Goal: Communication & Community: Answer question/provide support

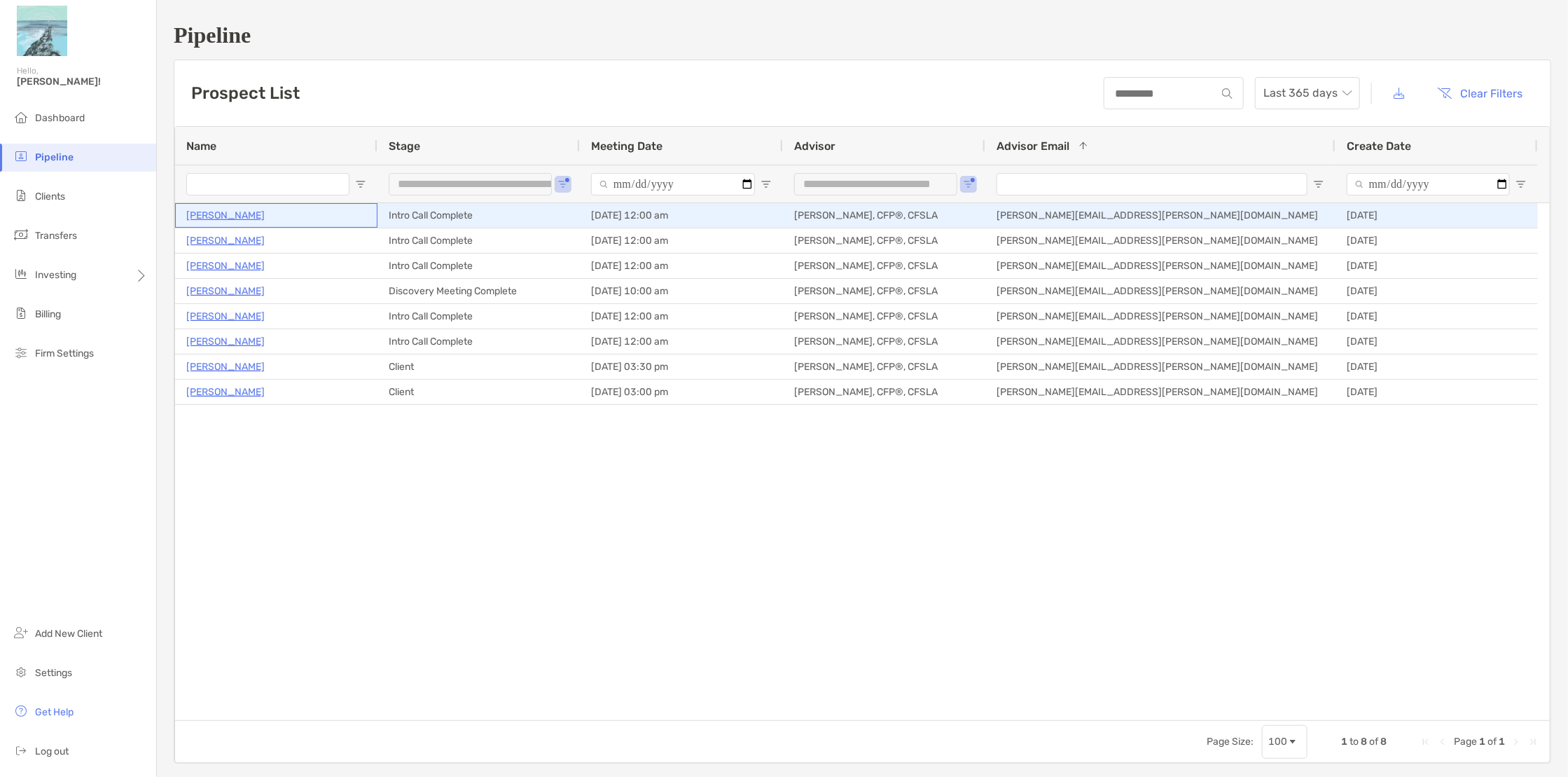
click at [222, 217] on p "[PERSON_NAME]" at bounding box center [225, 215] width 78 height 18
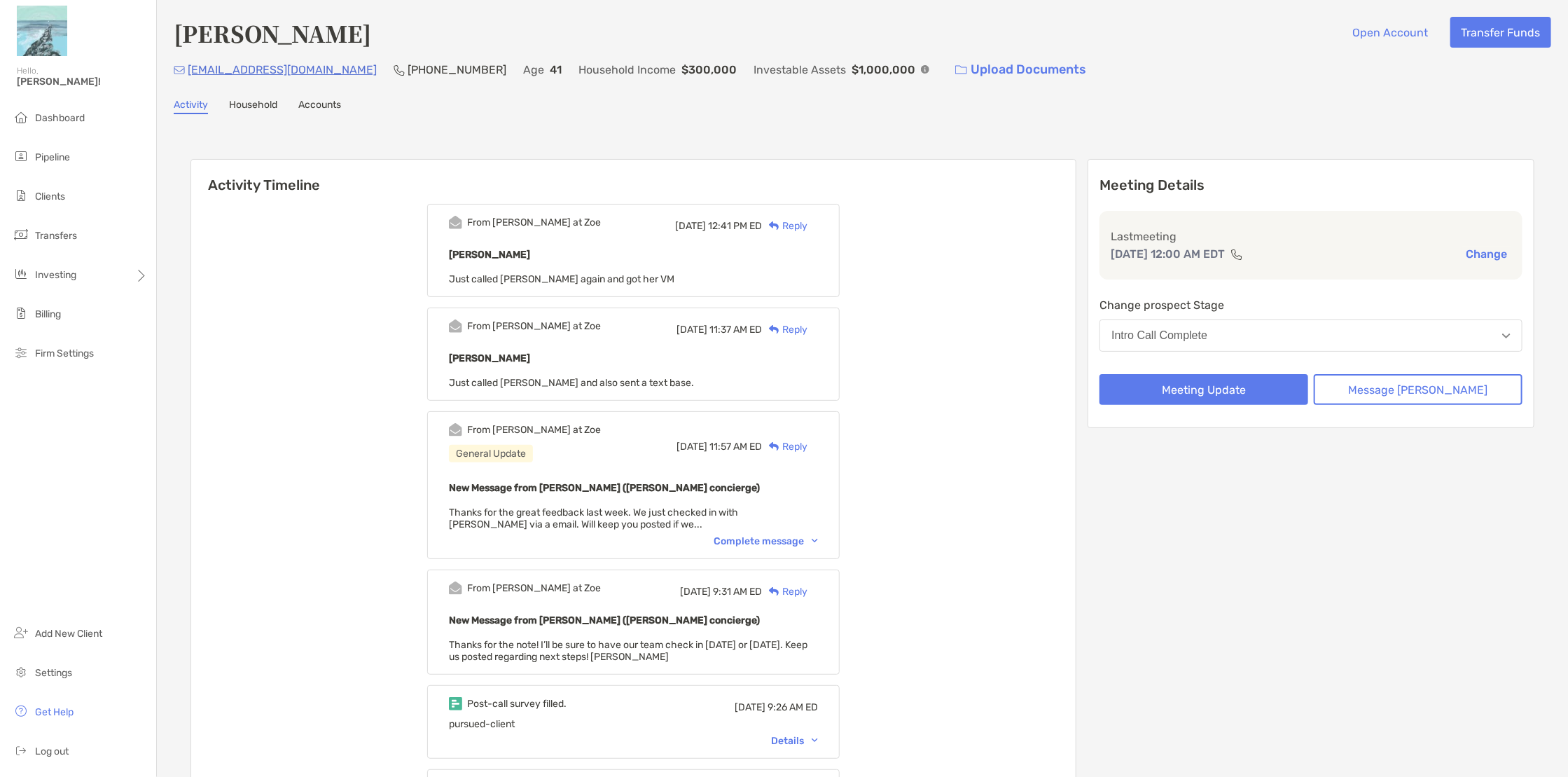
click at [805, 226] on div "Reply" at bounding box center [785, 225] width 46 height 15
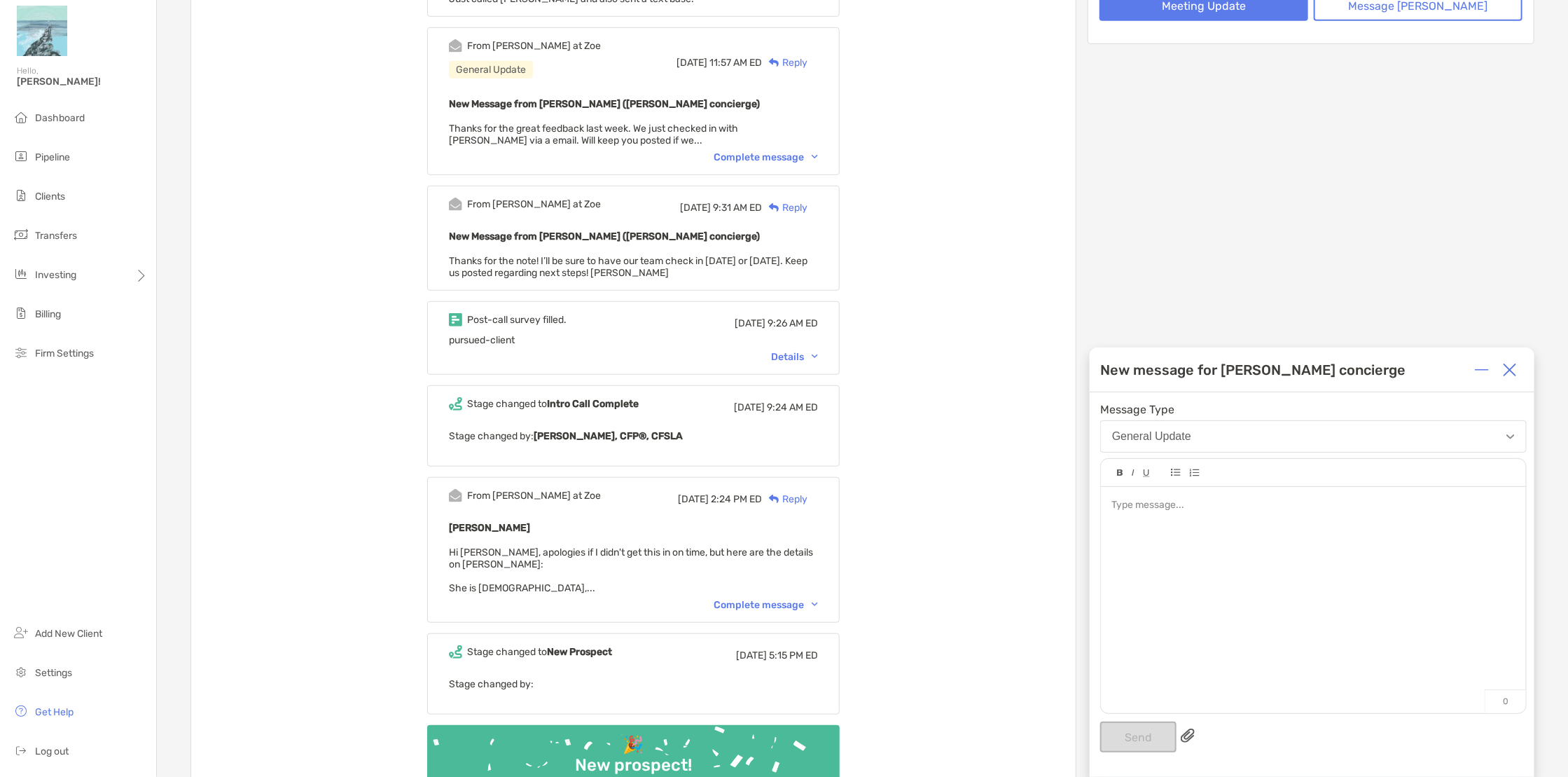
scroll to position [437, 0]
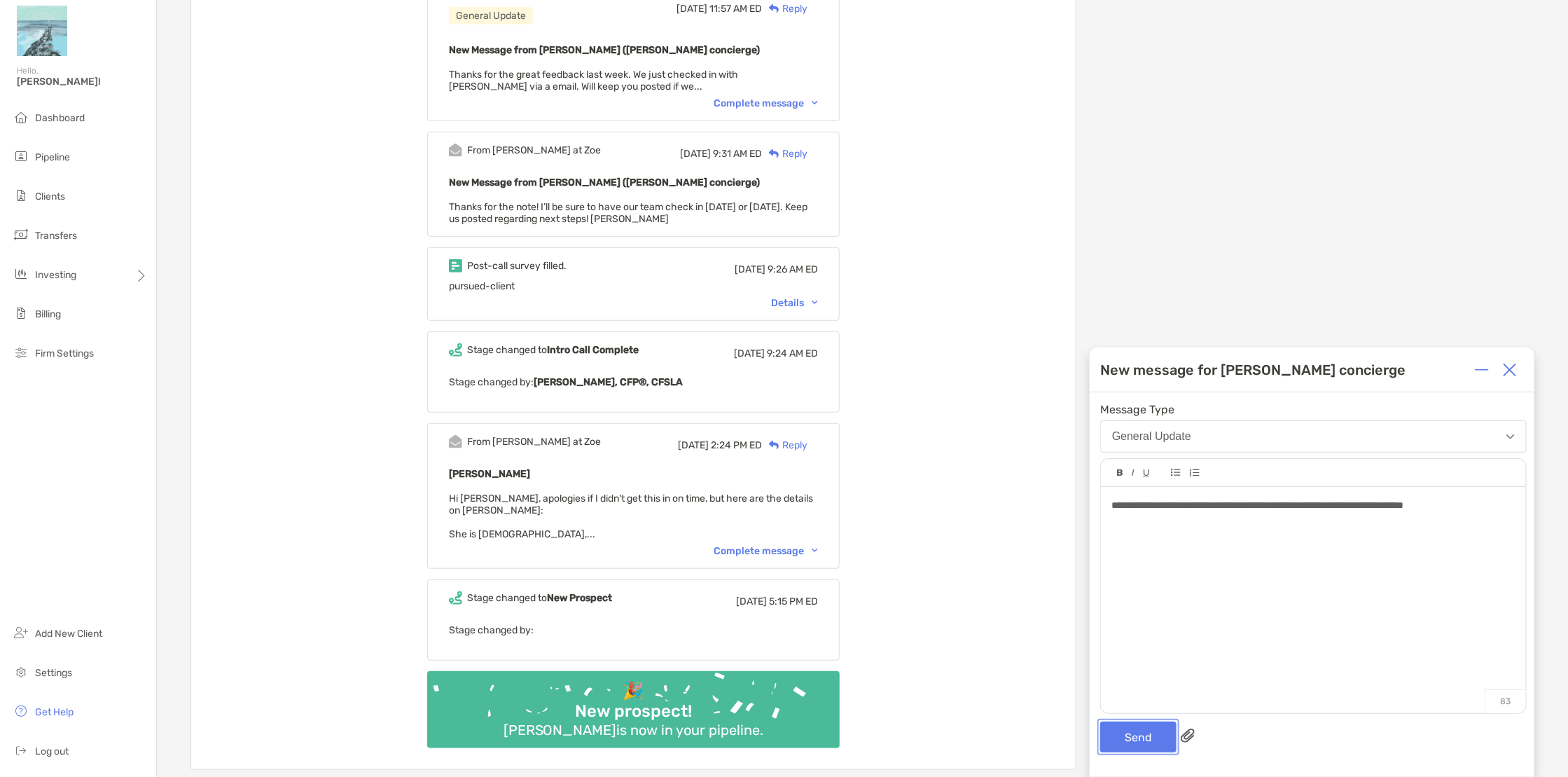
click at [1134, 743] on button "Send" at bounding box center [1138, 737] width 76 height 31
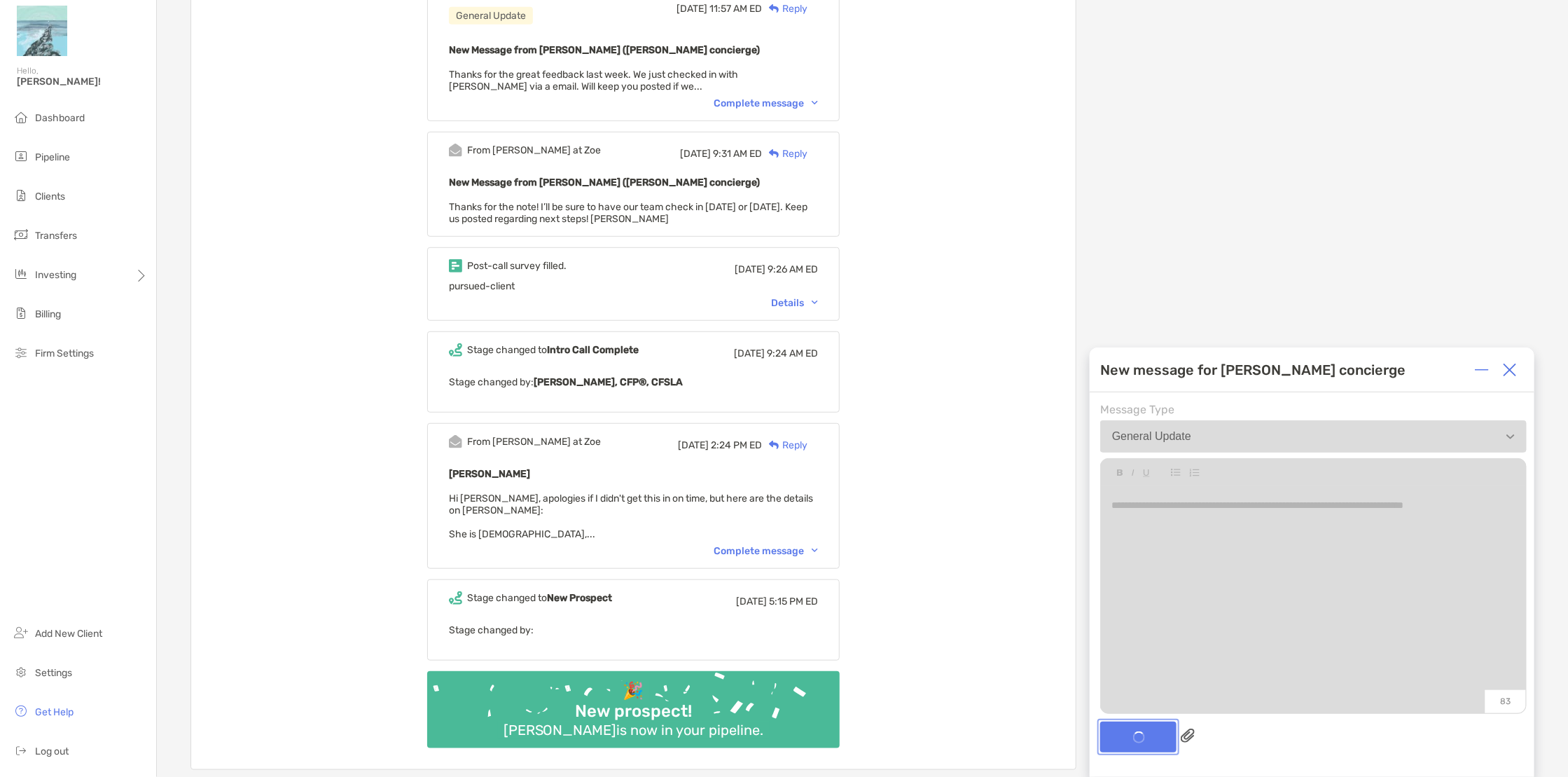
scroll to position [542, 0]
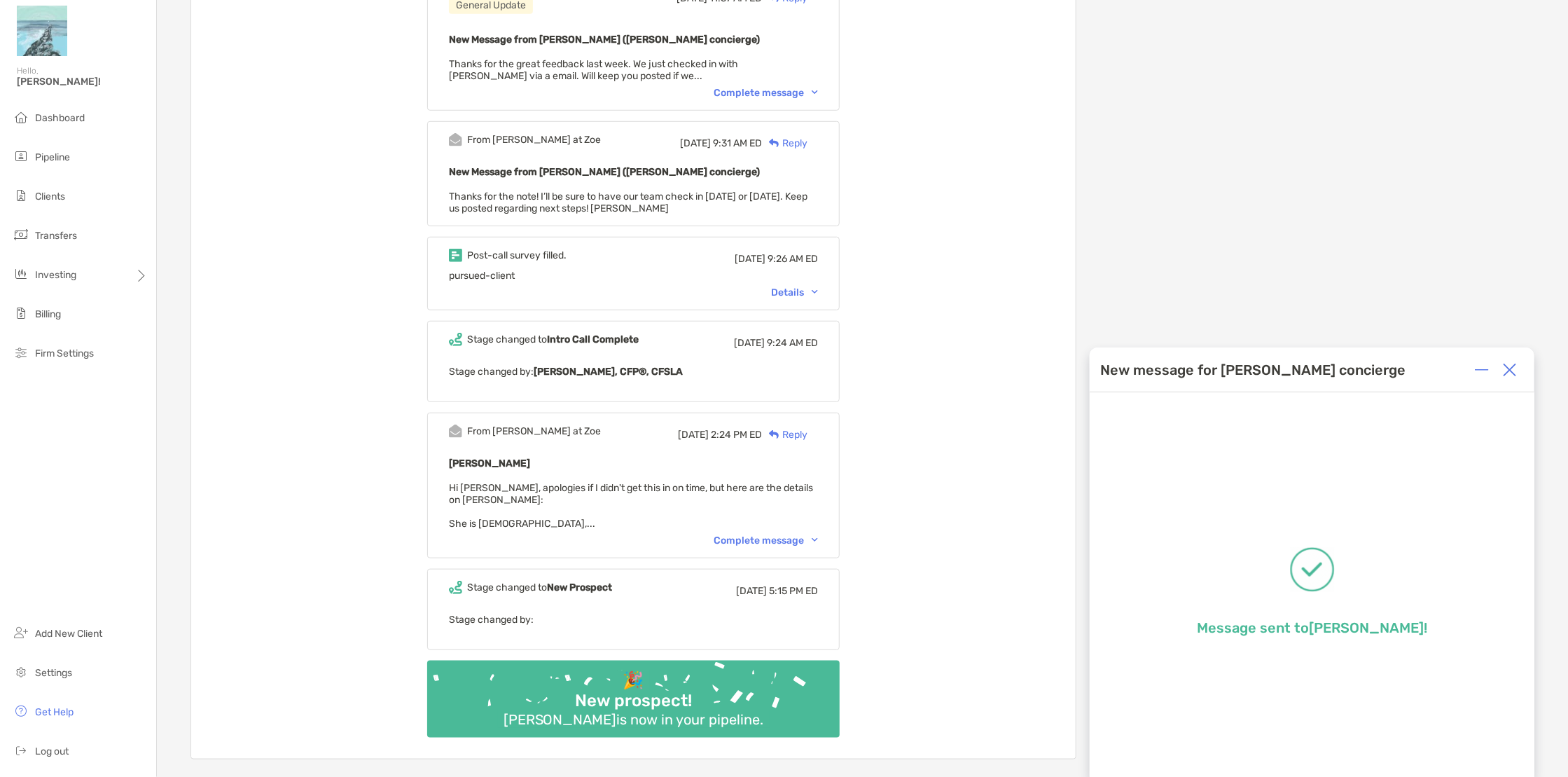
click at [1506, 372] on img at bounding box center [1510, 370] width 14 height 14
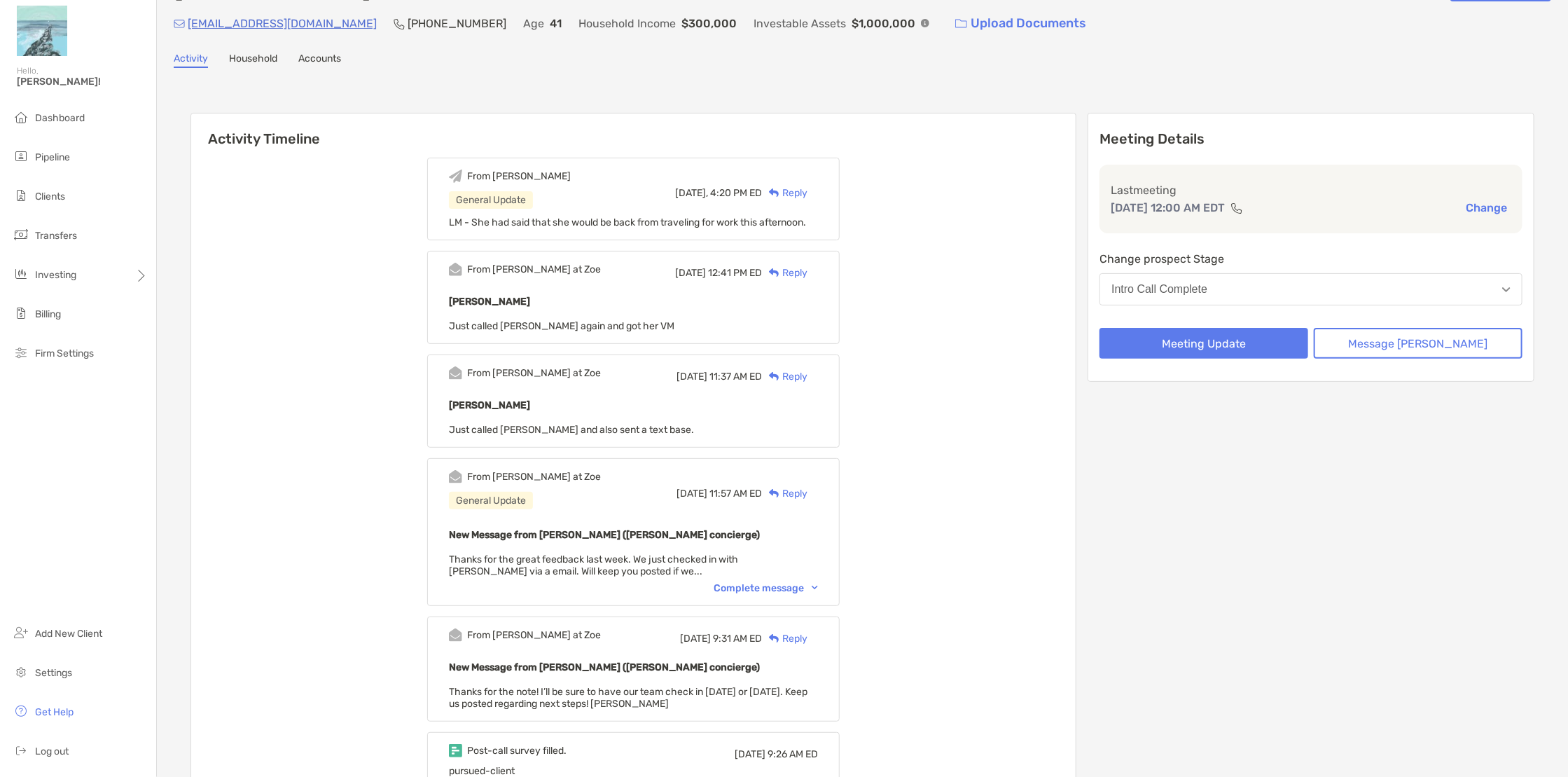
scroll to position [16, 0]
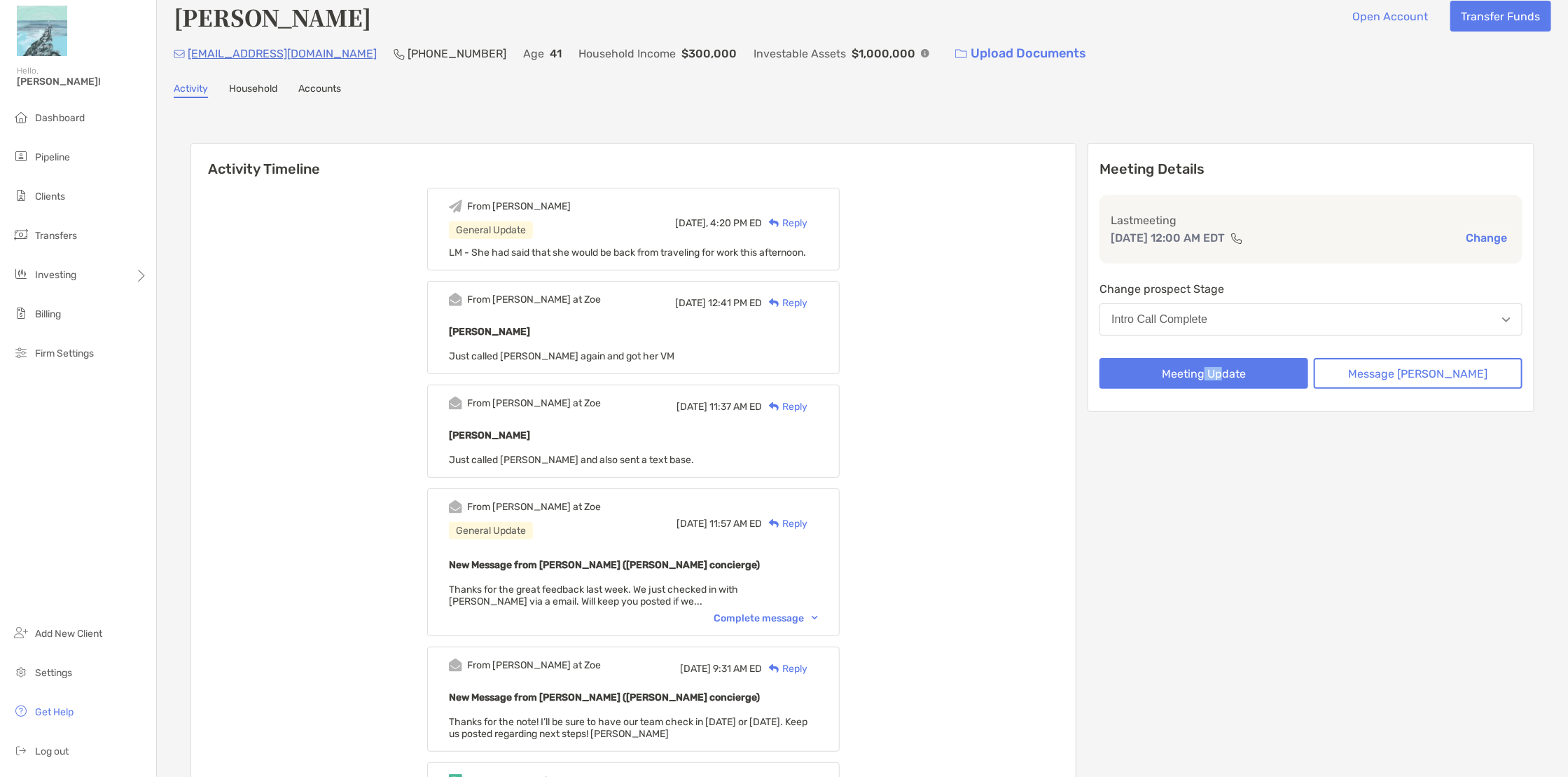
click at [1249, 615] on div "Meeting Details Last meeting [DATE] 12:00 AM EDT Change Change prospect Stage I…" at bounding box center [1311, 713] width 447 height 1141
